Goal: Task Accomplishment & Management: Use online tool/utility

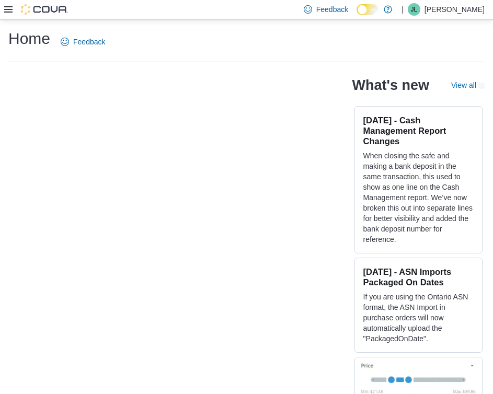
click at [6, 7] on icon at bounding box center [8, 9] width 8 height 6
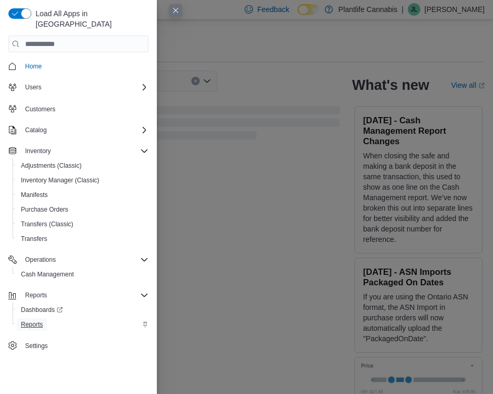
click at [41, 319] on span "Reports" at bounding box center [32, 325] width 22 height 13
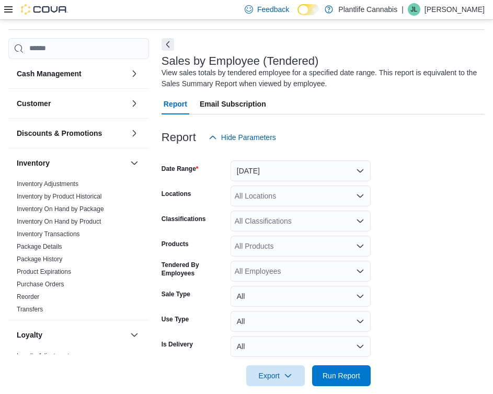
scroll to position [35, 0]
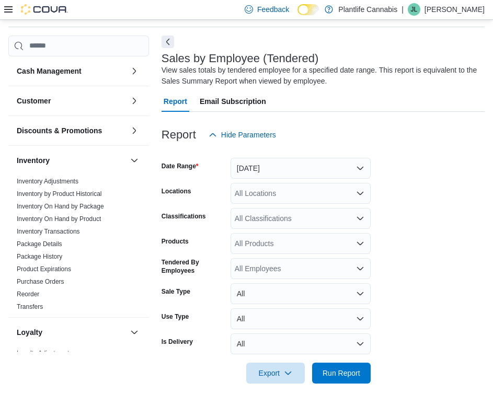
click at [169, 38] on button "Next" at bounding box center [168, 42] width 13 height 13
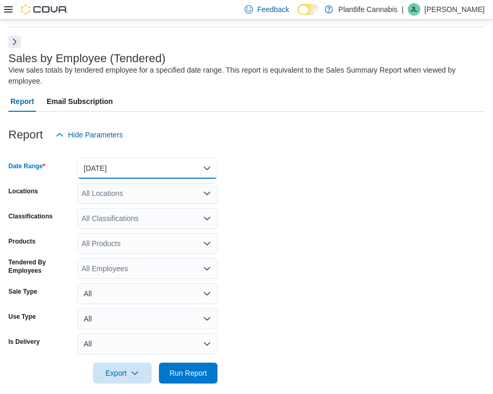
click at [162, 173] on button "Yesterday" at bounding box center [147, 168] width 140 height 21
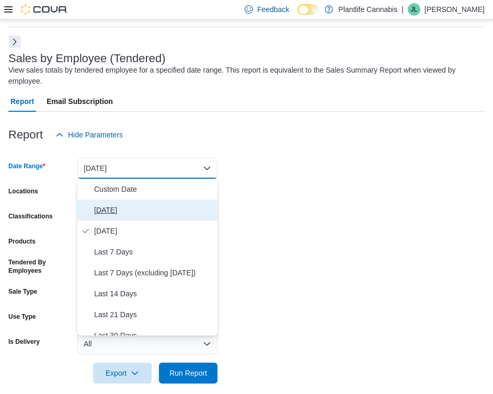
click at [145, 206] on span "Today" at bounding box center [153, 210] width 119 height 13
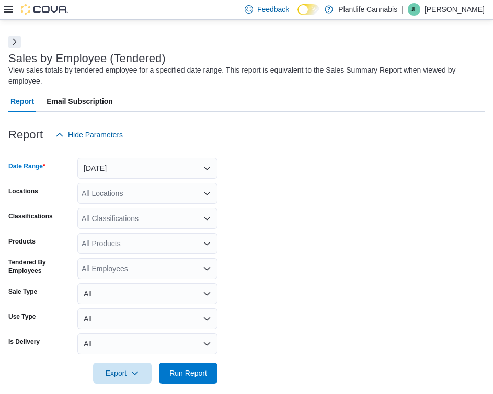
click at [154, 188] on div "All Locations" at bounding box center [147, 193] width 140 height 21
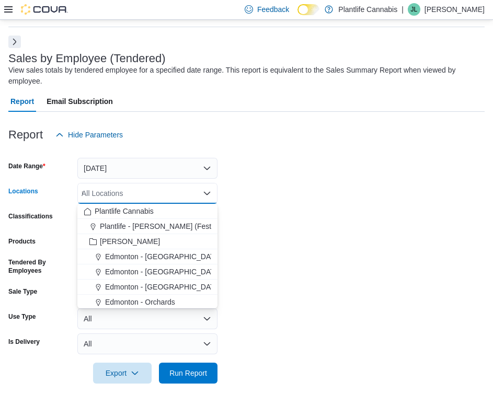
type input "**"
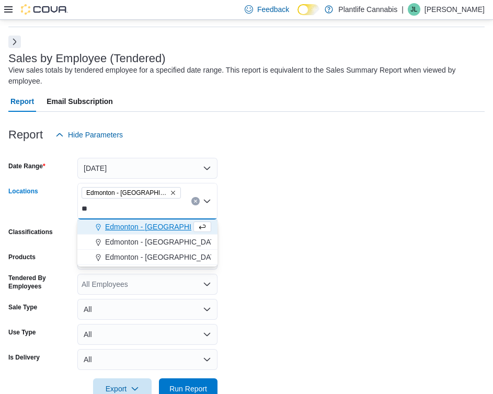
type input "*"
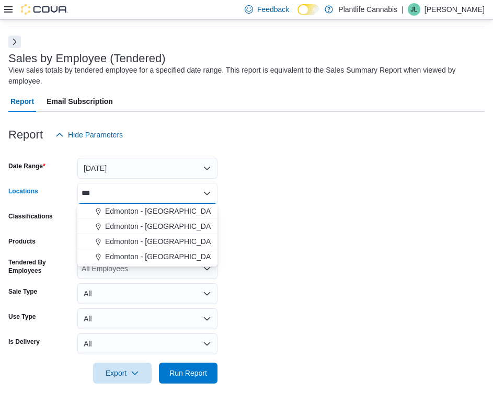
type input "****"
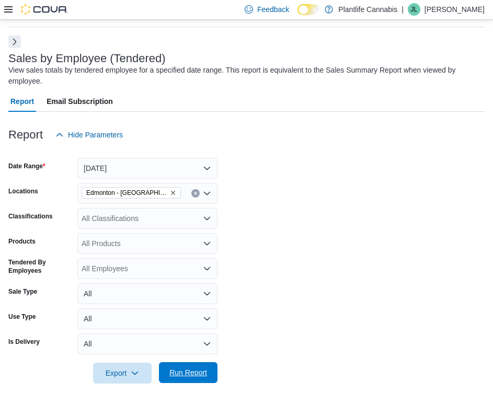
click at [205, 374] on span "Run Report" at bounding box center [188, 373] width 38 height 10
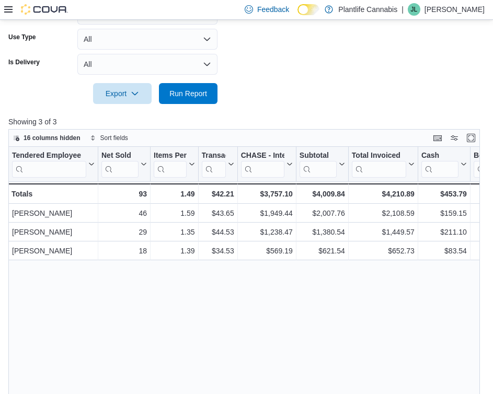
scroll to position [322, 0]
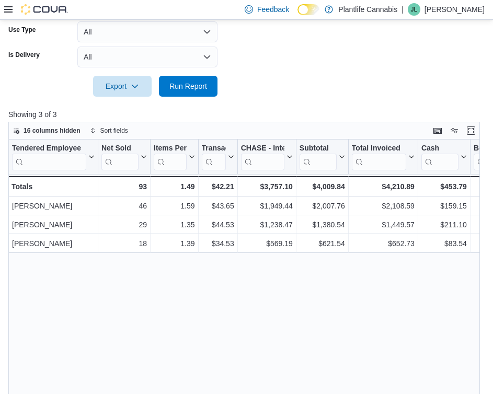
click at [331, 101] on div at bounding box center [246, 103] width 476 height 13
